Goal: Information Seeking & Learning: Check status

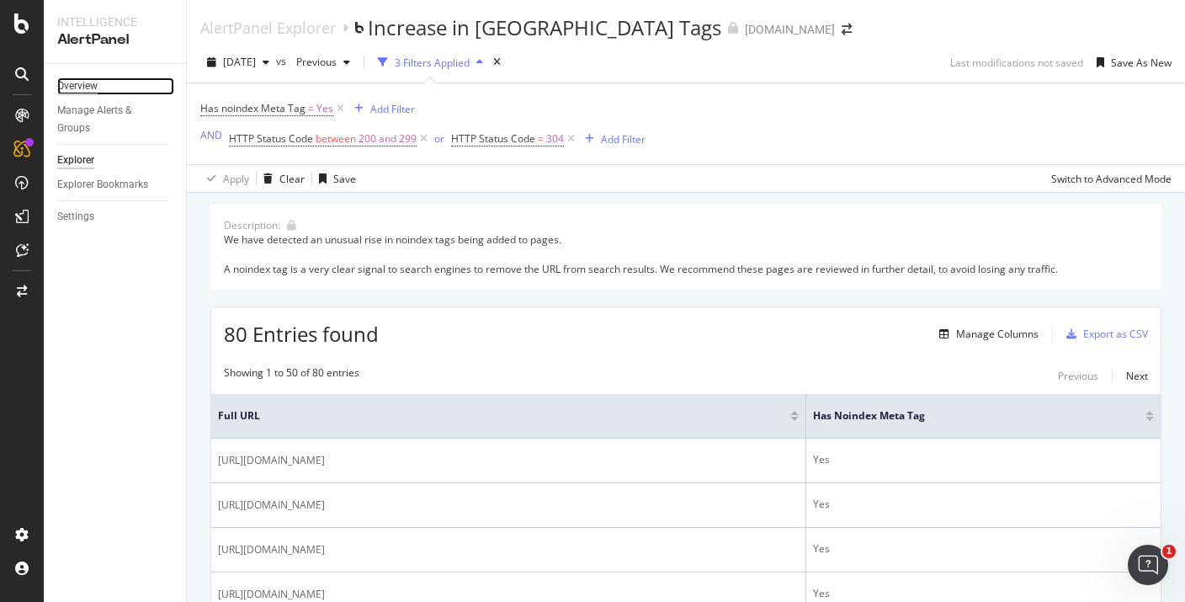
click at [86, 85] on div "Overview" at bounding box center [77, 86] width 40 height 18
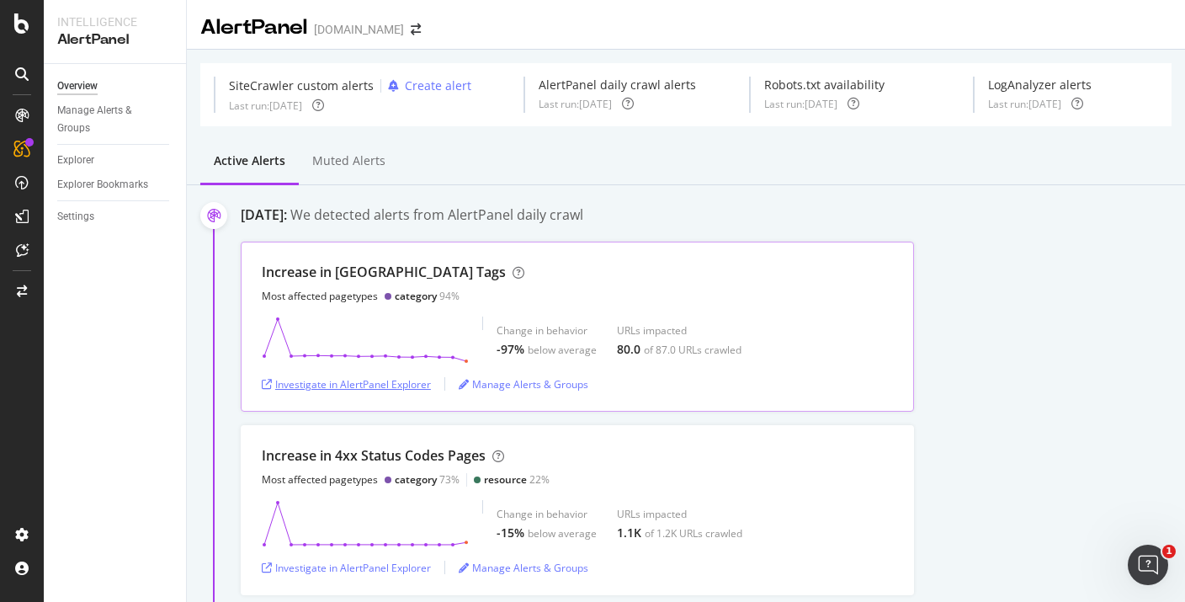
click at [353, 381] on div "Investigate in AlertPanel Explorer" at bounding box center [346, 384] width 169 height 14
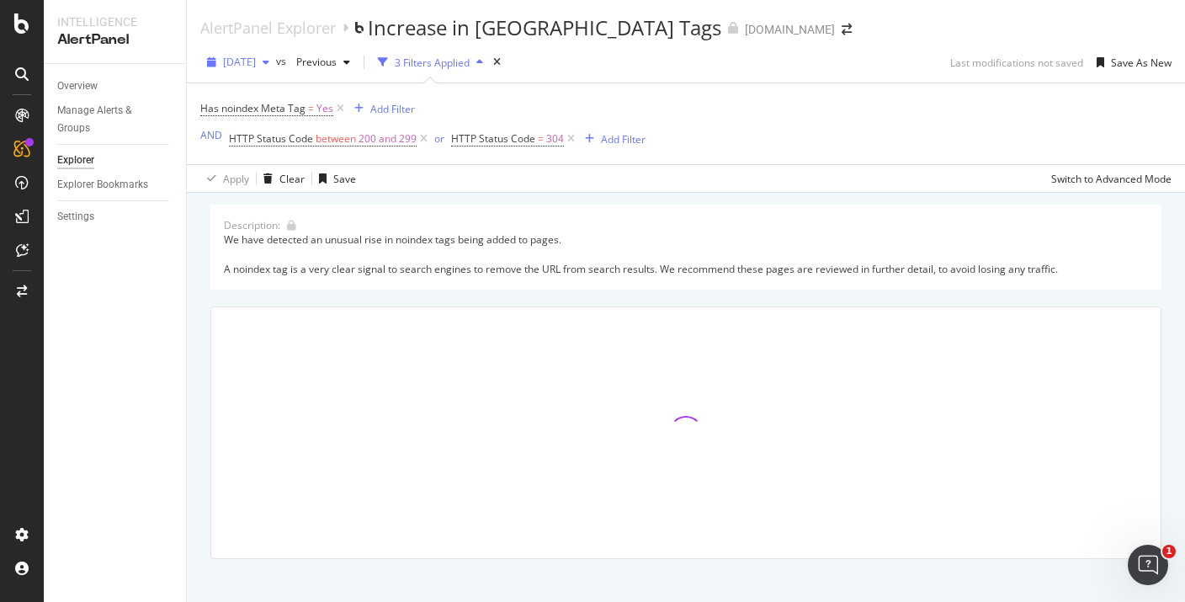
click at [256, 64] on span "[DATE]" at bounding box center [239, 62] width 33 height 14
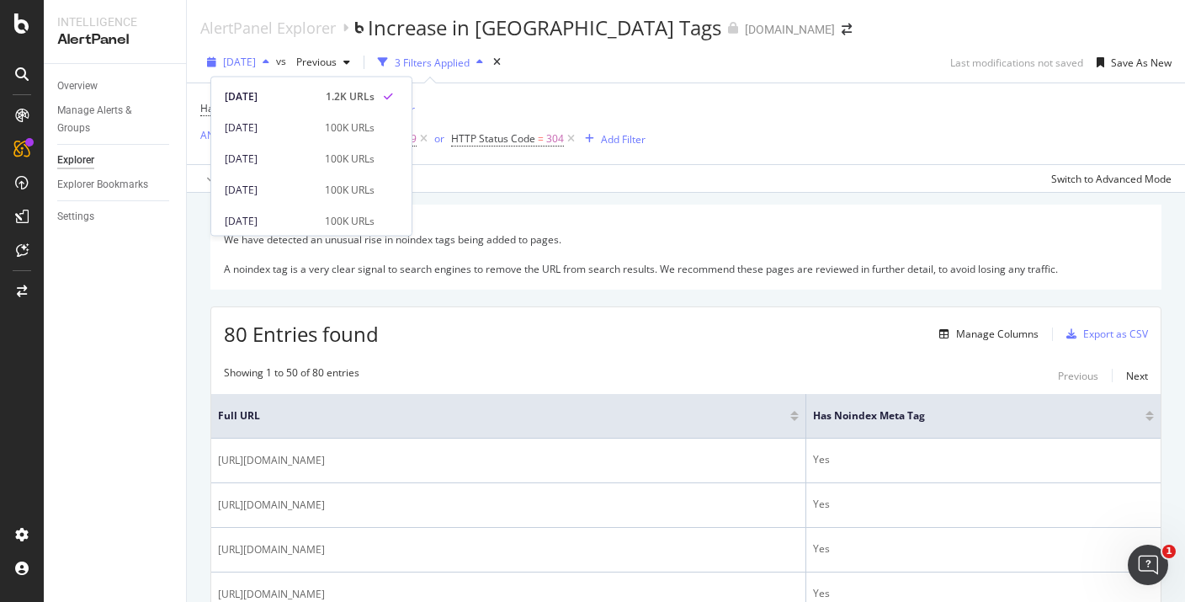
click at [256, 64] on span "[DATE]" at bounding box center [239, 62] width 33 height 14
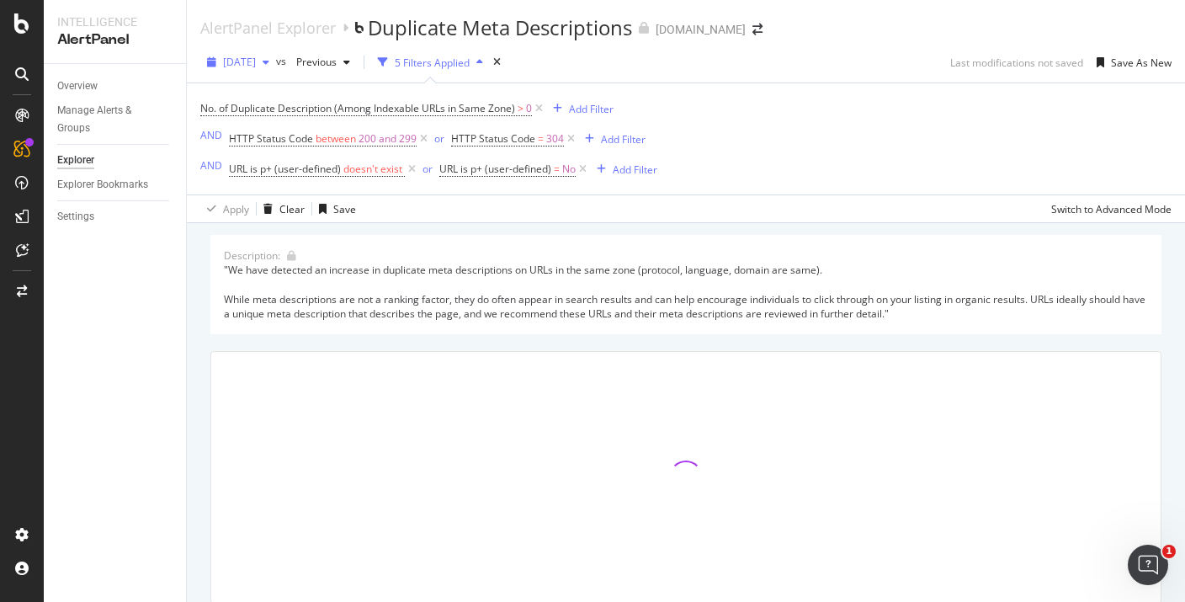
click at [256, 61] on span "[DATE]" at bounding box center [239, 62] width 33 height 14
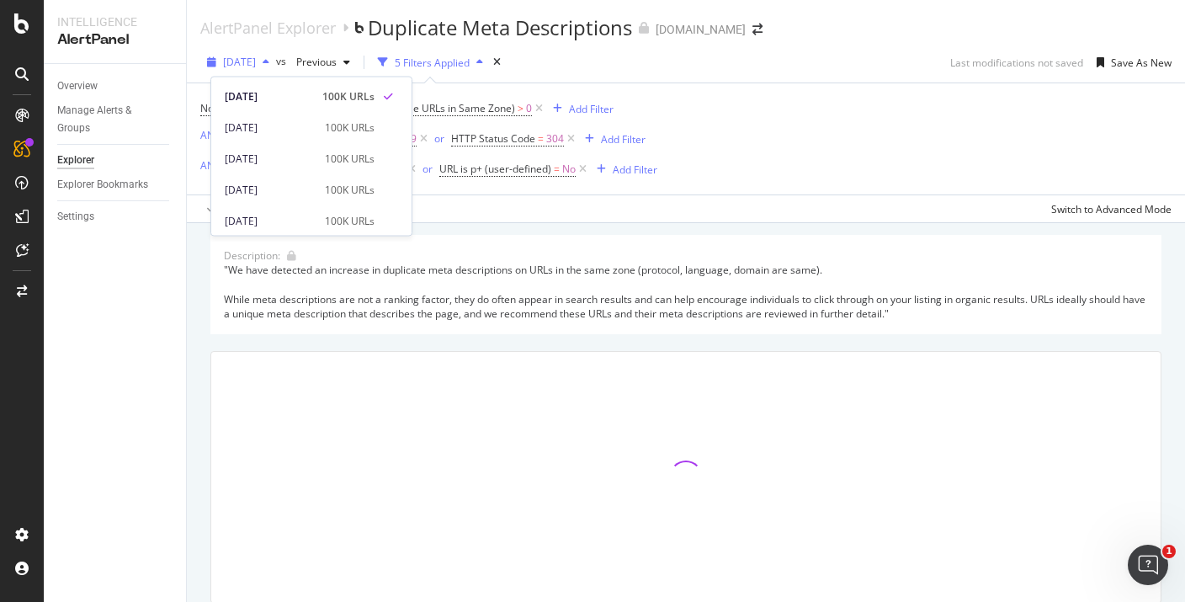
click at [256, 61] on span "[DATE]" at bounding box center [239, 62] width 33 height 14
